Goal: Information Seeking & Learning: Learn about a topic

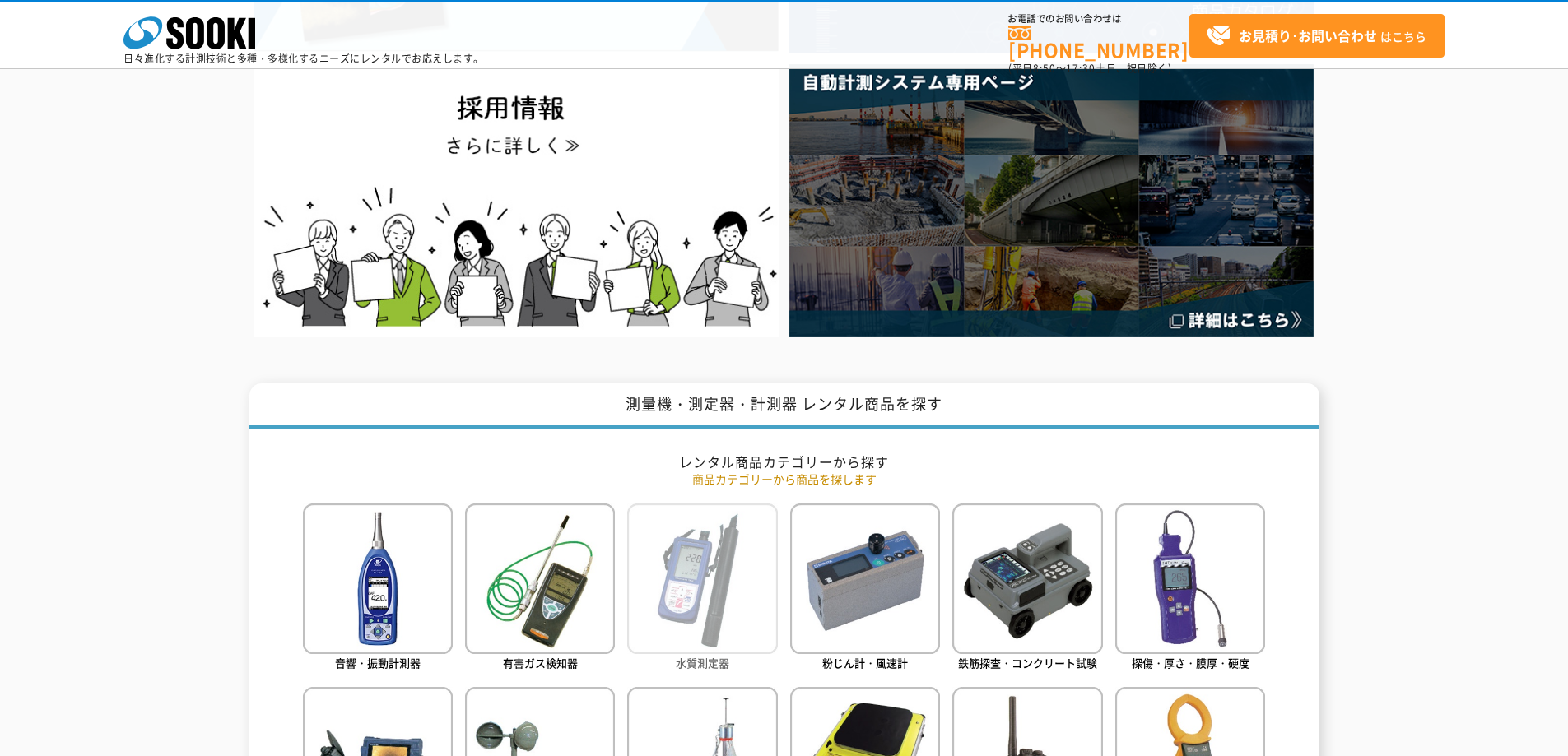
scroll to position [659, 0]
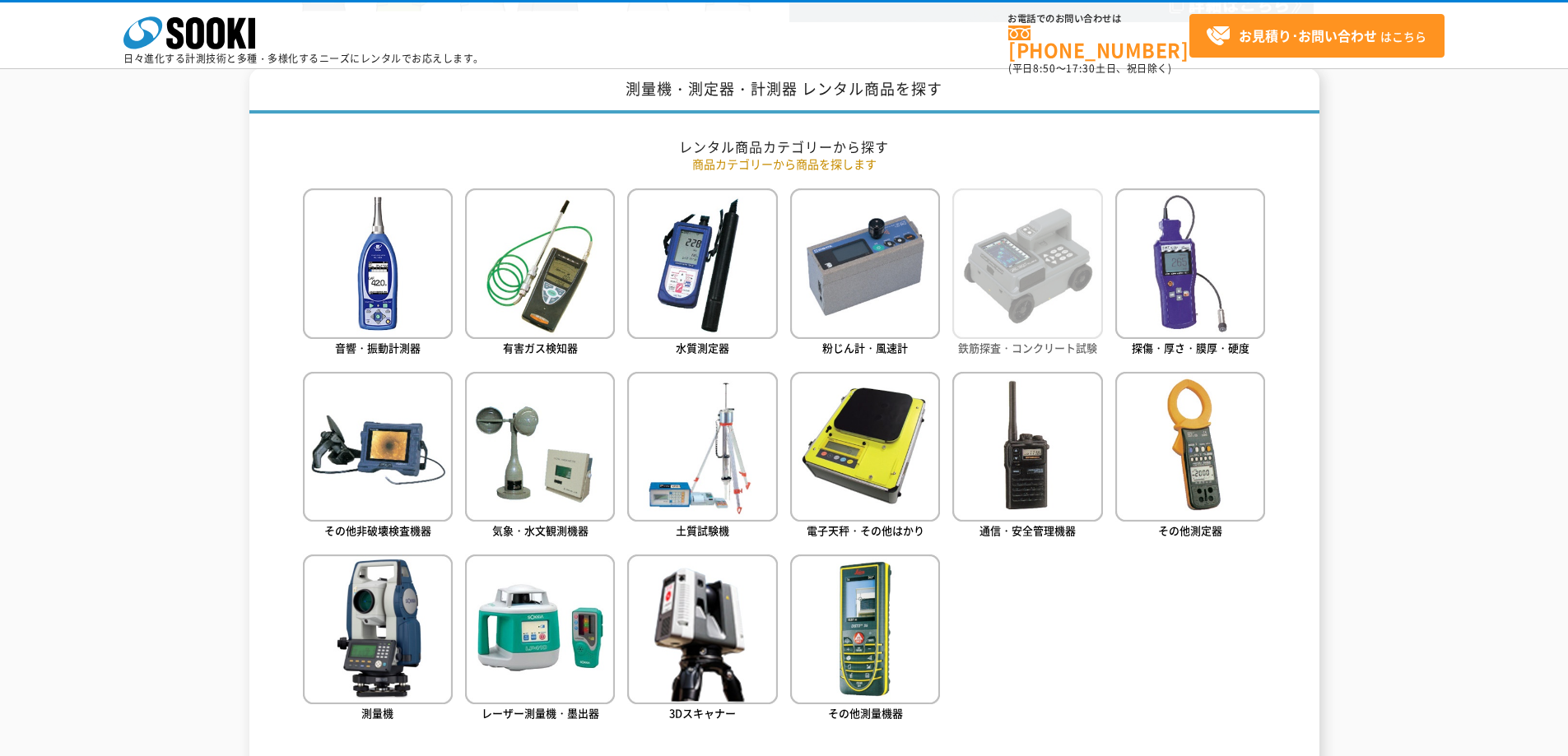
click at [1044, 243] on img at bounding box center [1027, 263] width 149 height 149
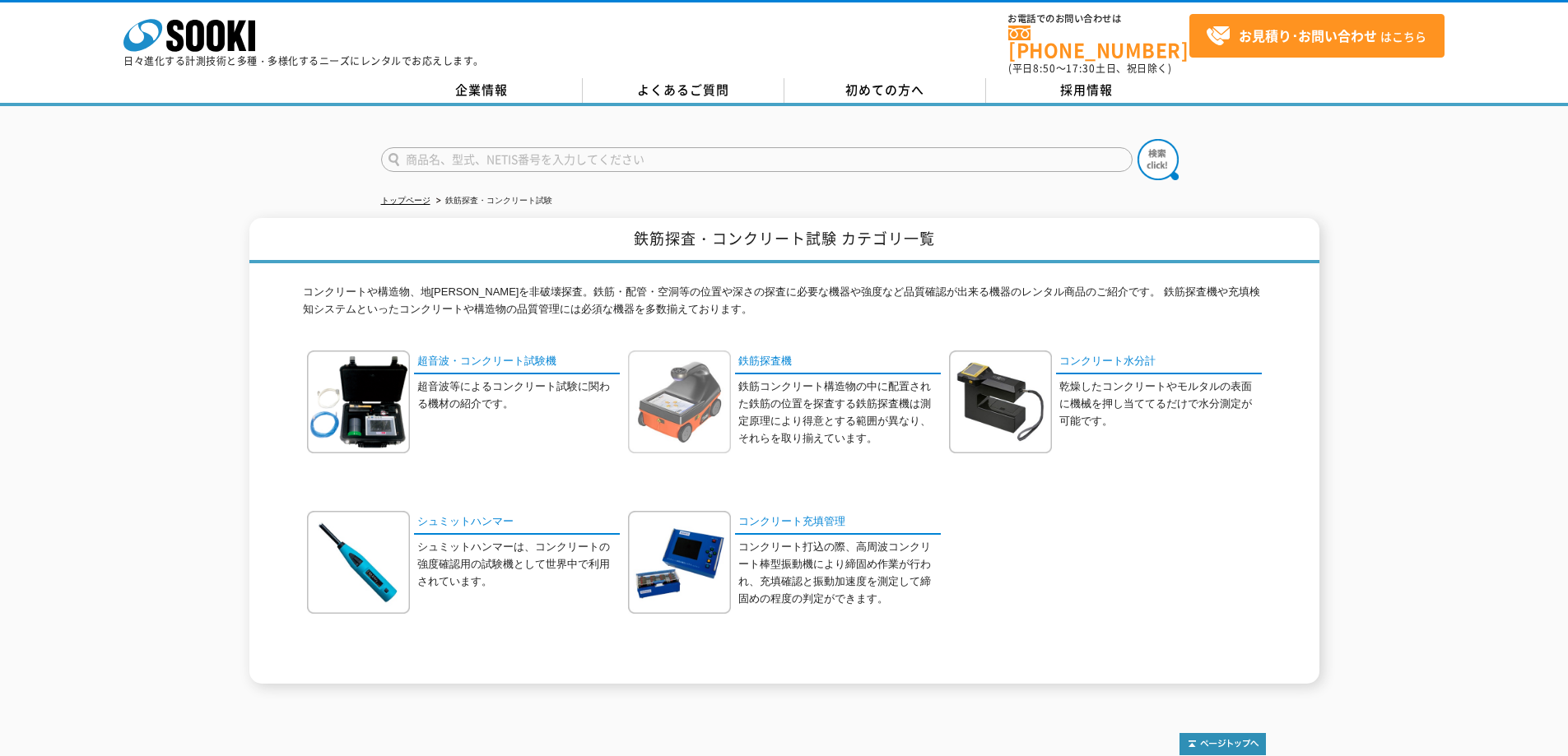
click at [688, 378] on img at bounding box center [679, 402] width 103 height 103
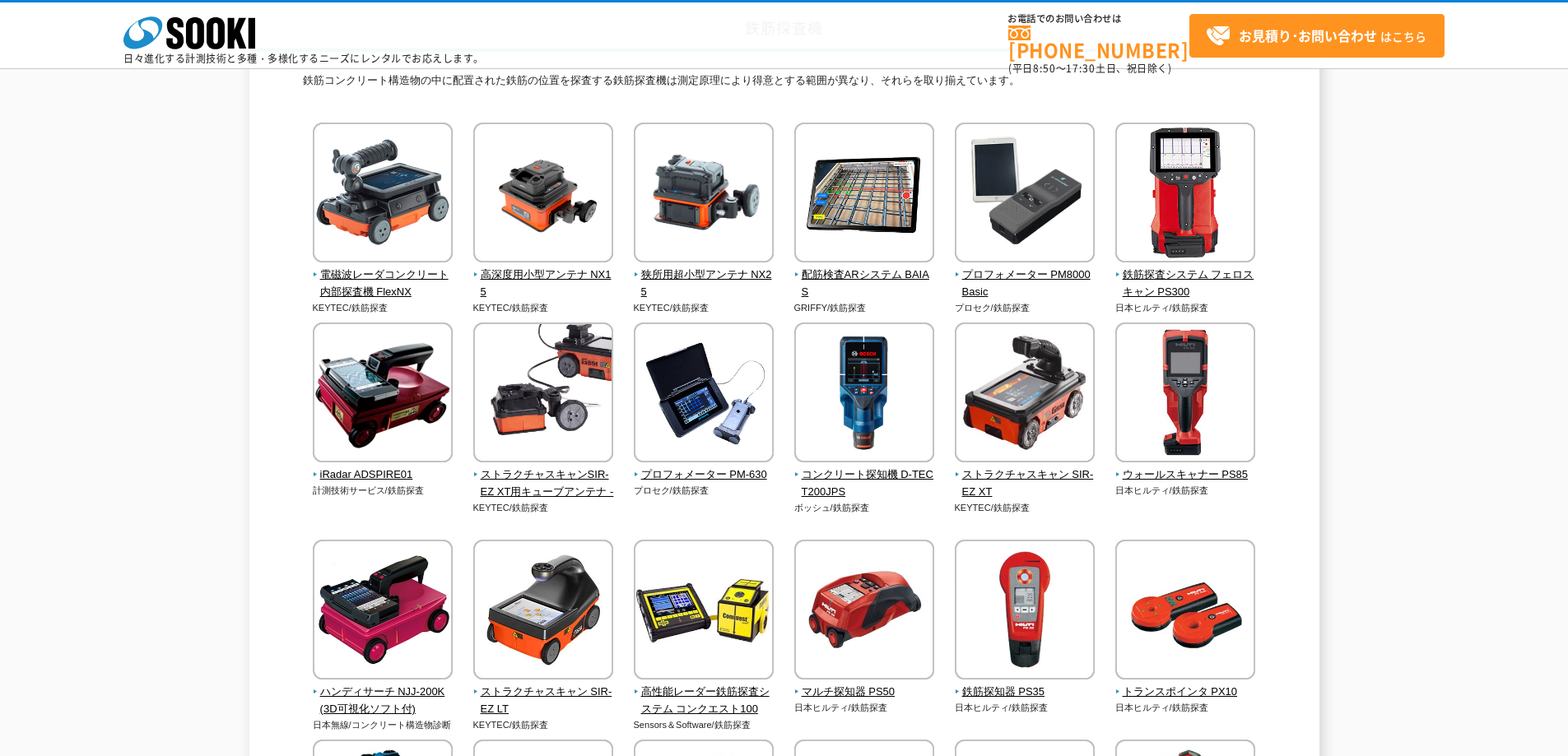
scroll to position [164, 0]
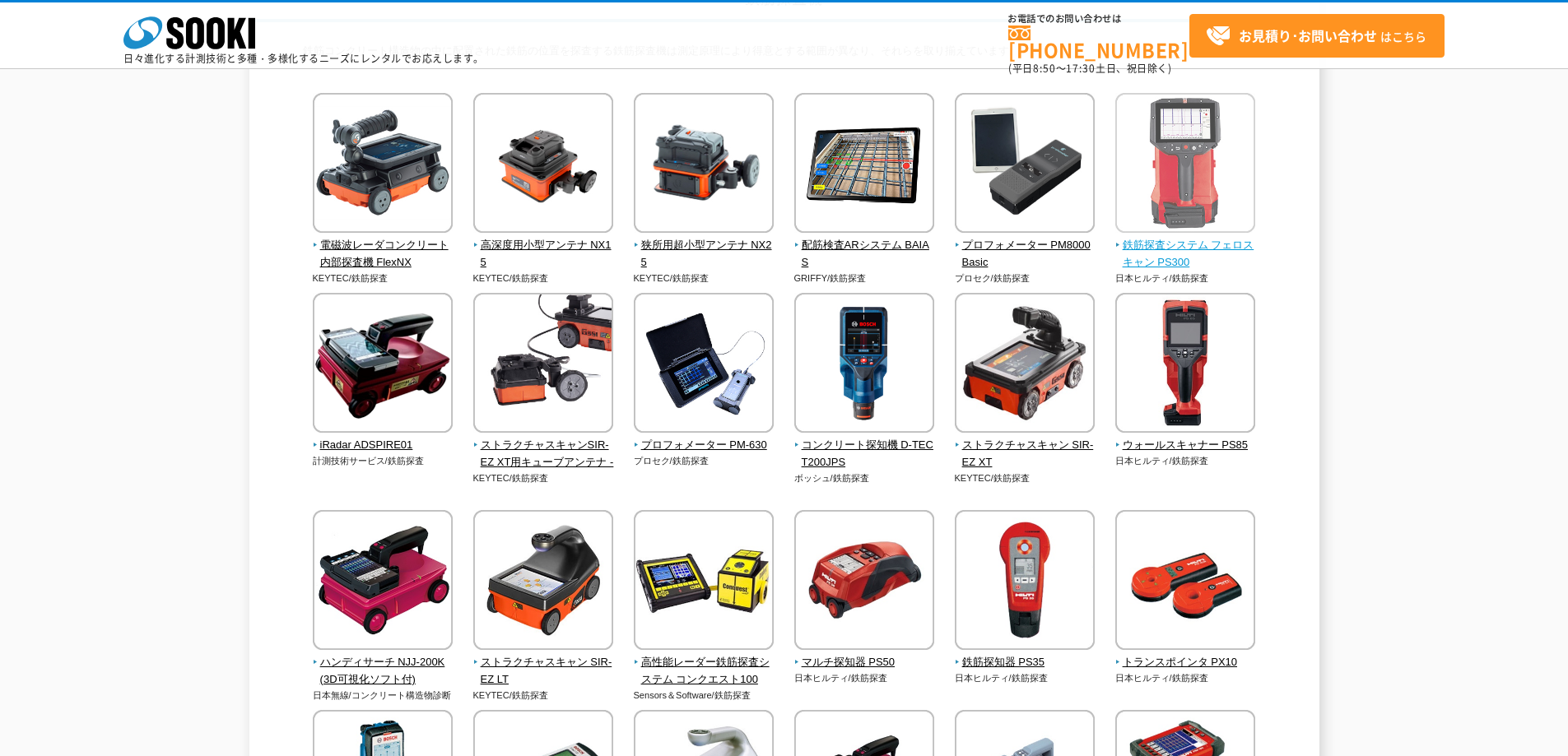
click at [1201, 179] on img at bounding box center [1185, 164] width 140 height 144
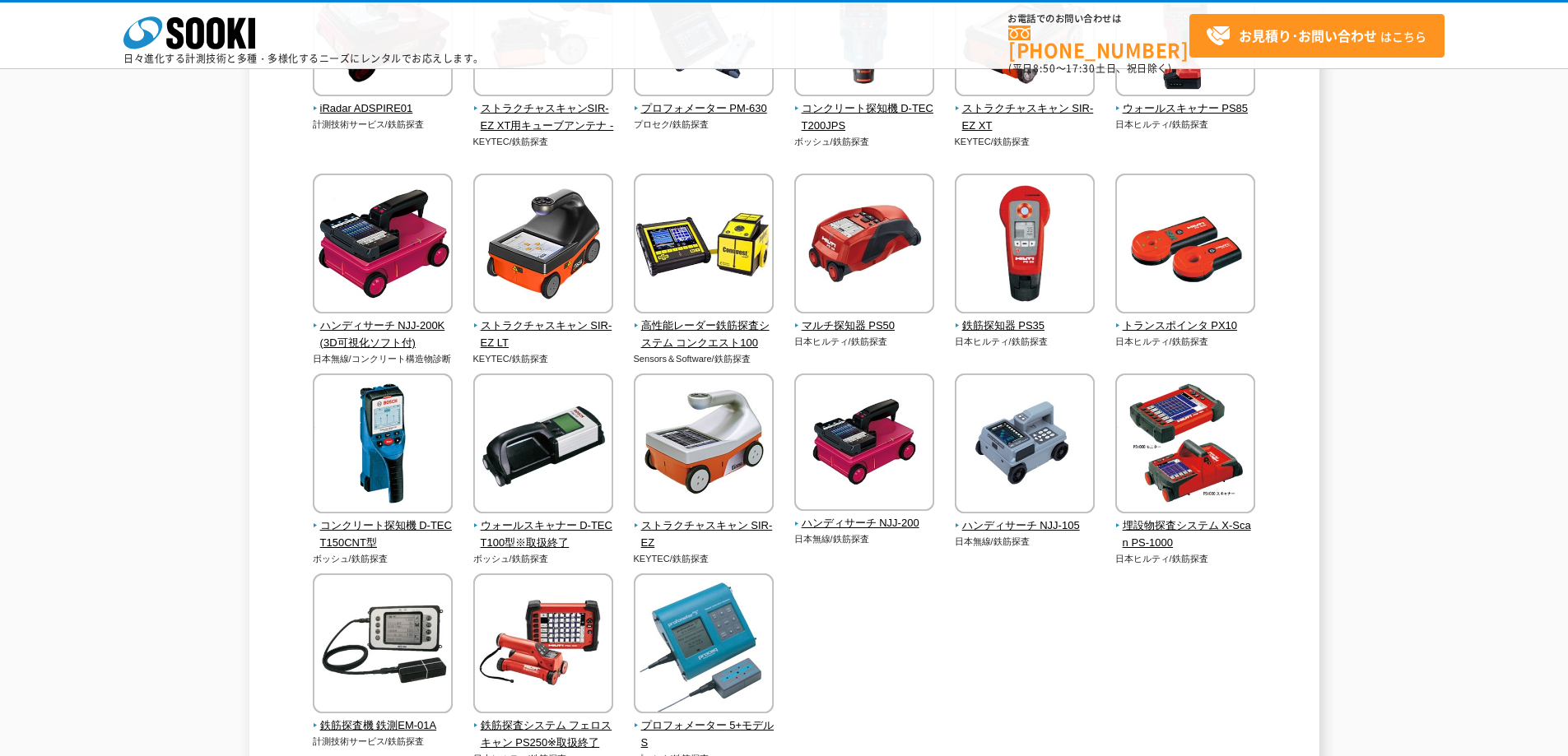
scroll to position [493, 0]
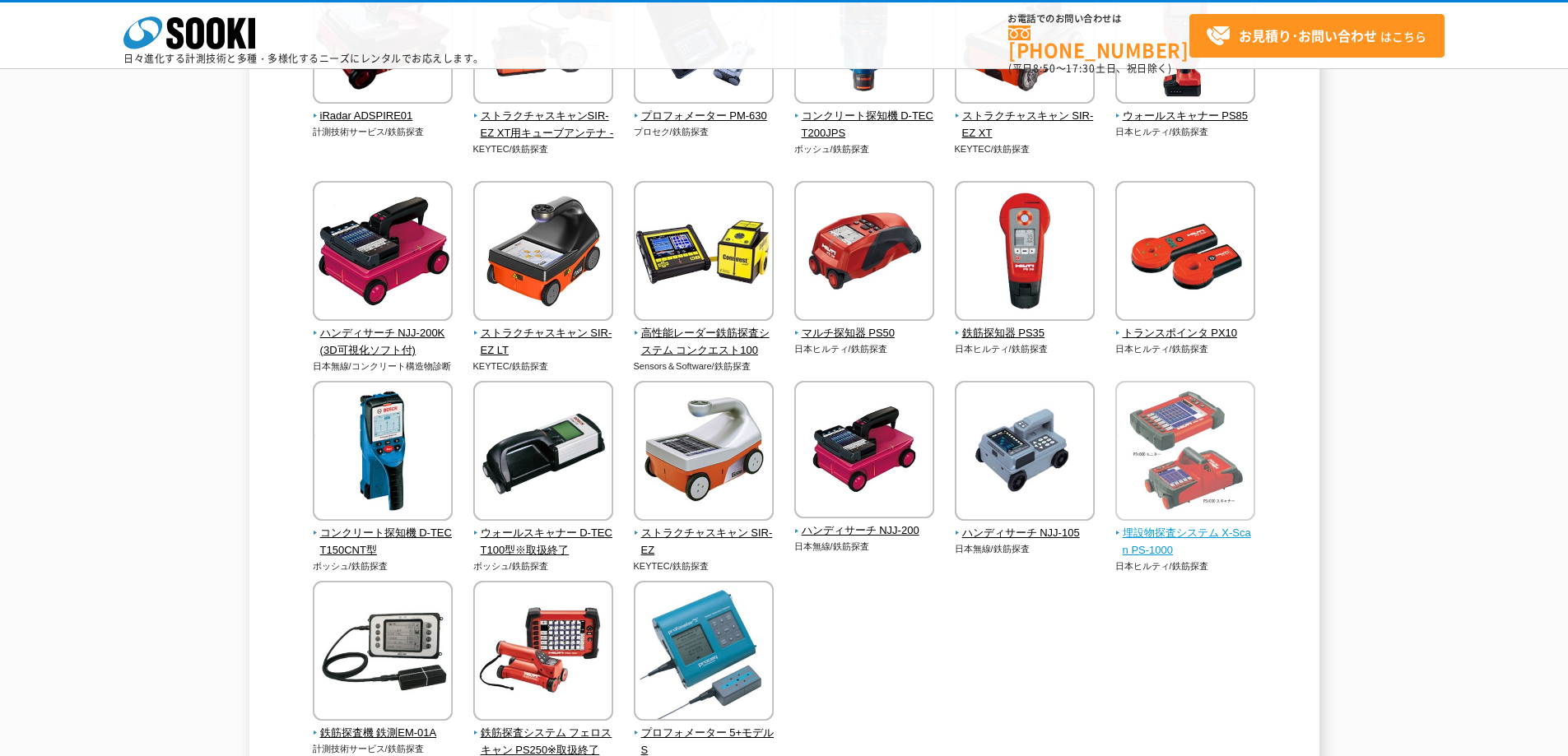
click at [1192, 422] on img at bounding box center [1185, 453] width 140 height 144
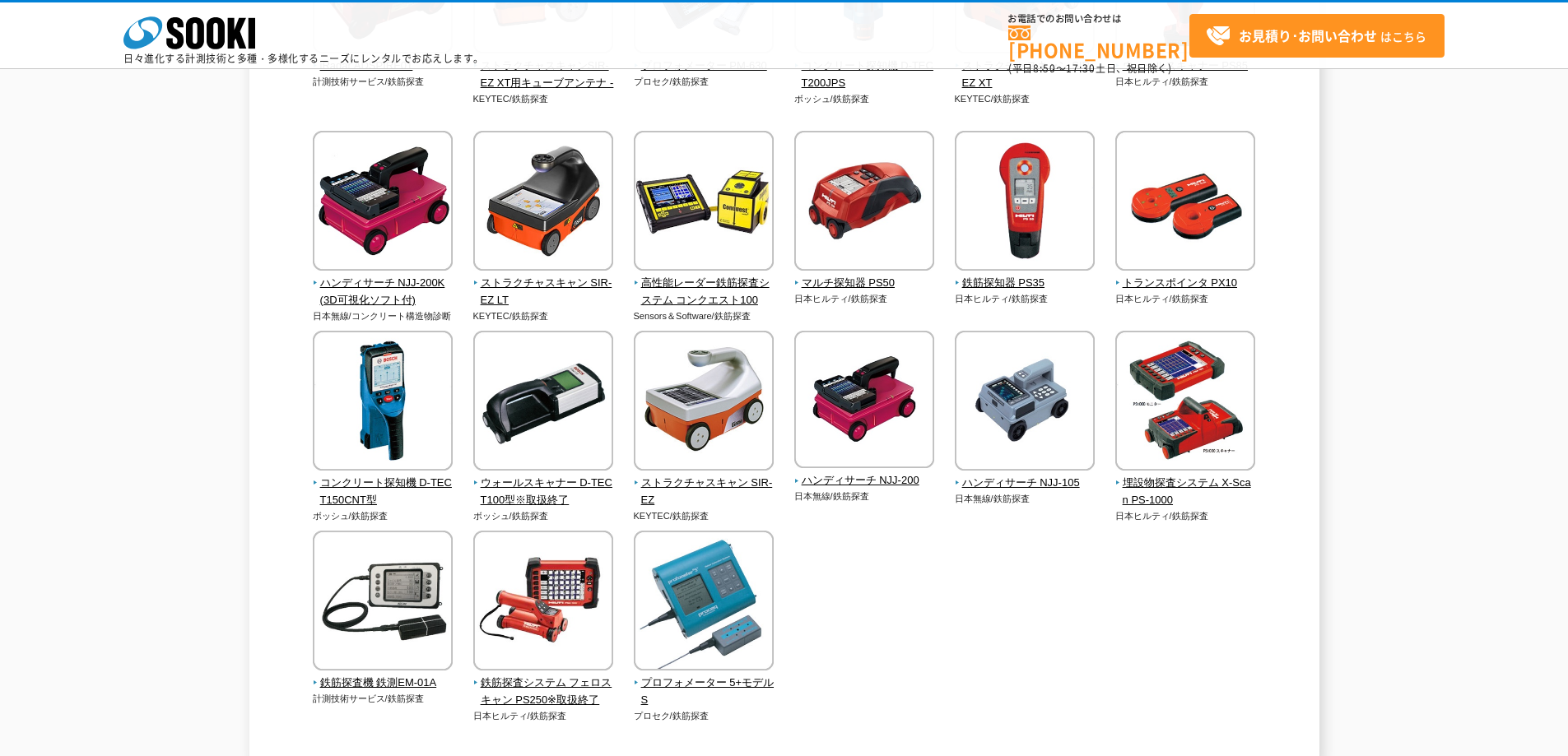
scroll to position [576, 0]
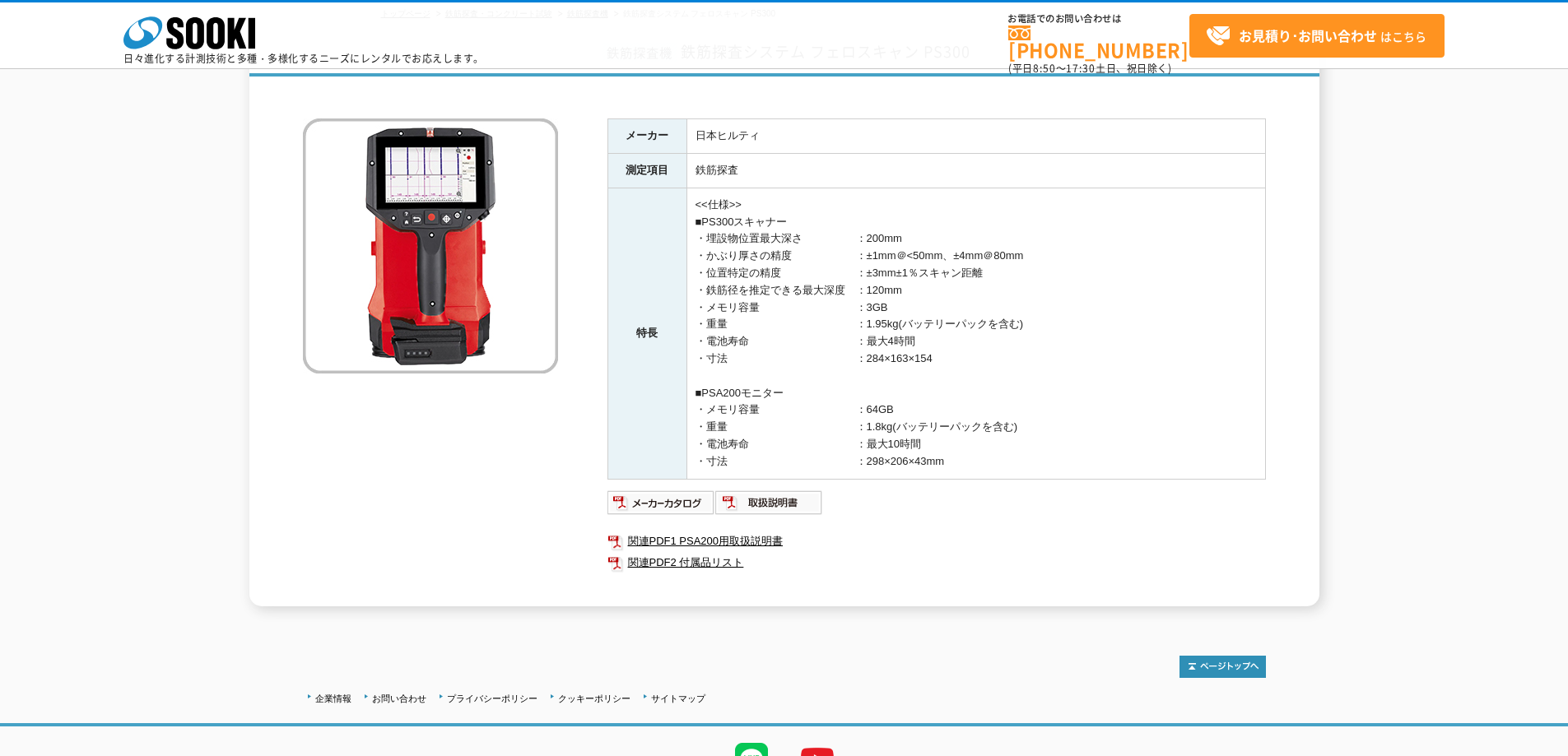
scroll to position [83, 0]
